Goal: Information Seeking & Learning: Check status

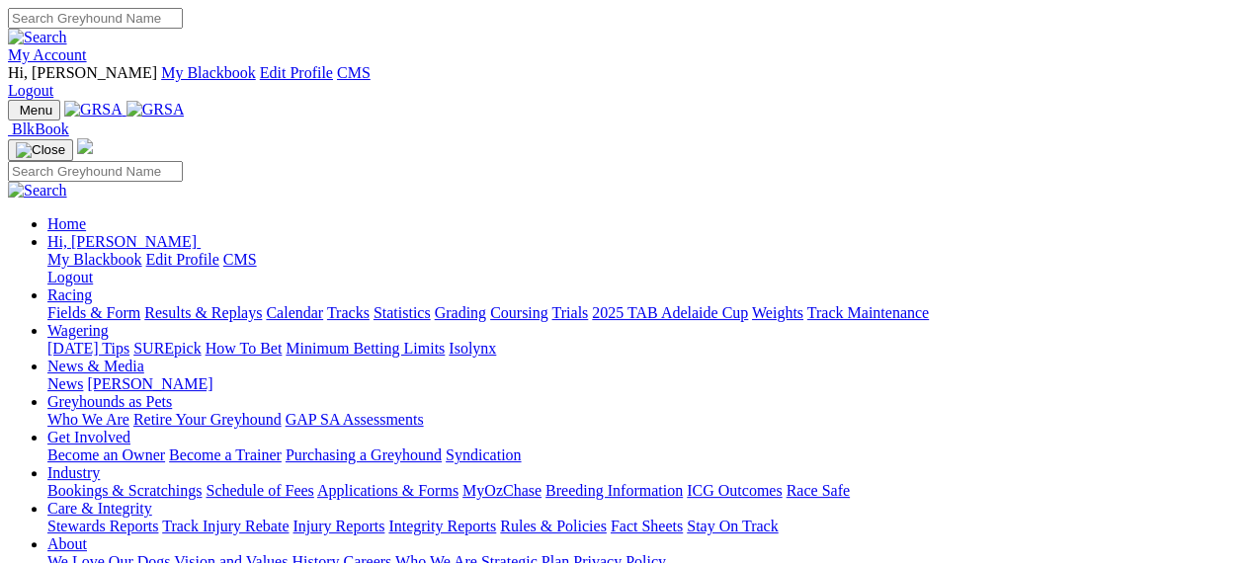
click at [262, 304] on link "Results & Replays" at bounding box center [203, 312] width 118 height 17
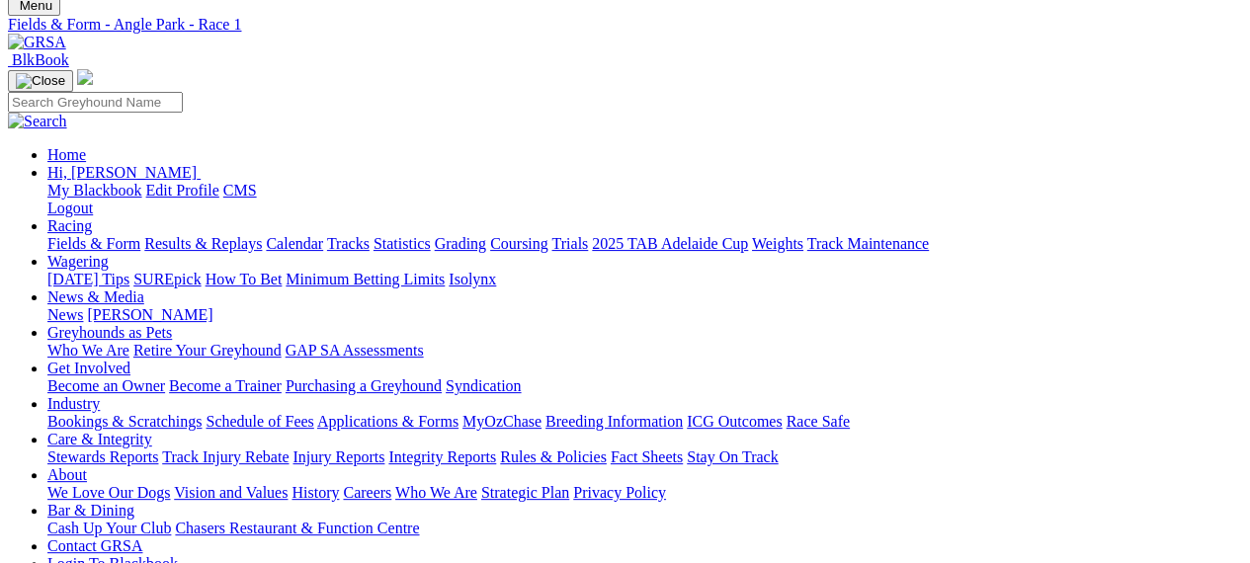
scroll to position [104, 0]
